Goal: Check status: Check status

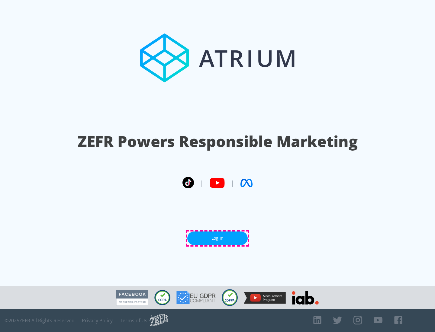
click at [217, 238] on link "Log In" at bounding box center [217, 239] width 60 height 14
